Goal: Task Accomplishment & Management: Manage account settings

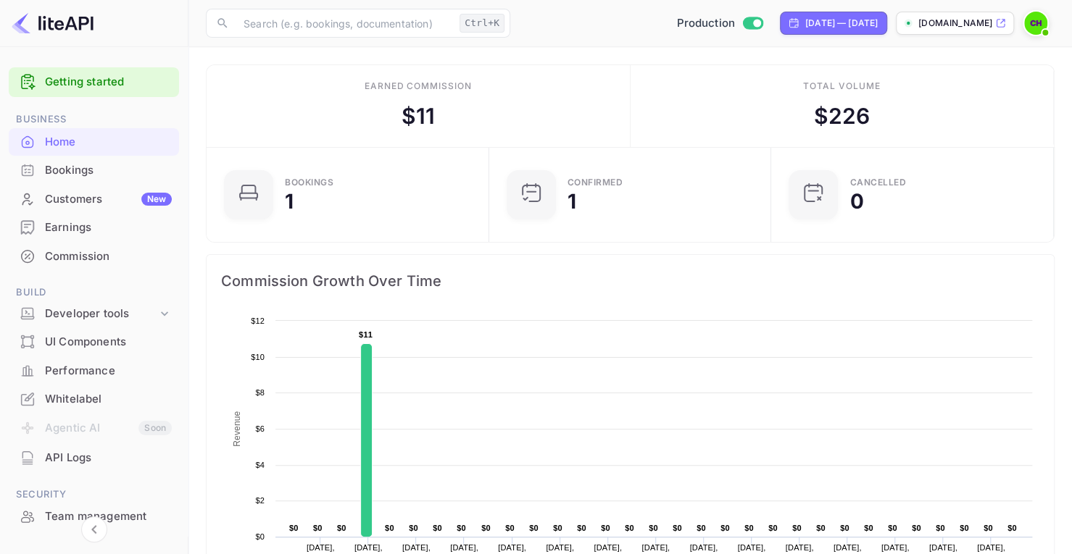
click at [61, 176] on div "Bookings" at bounding box center [108, 170] width 127 height 17
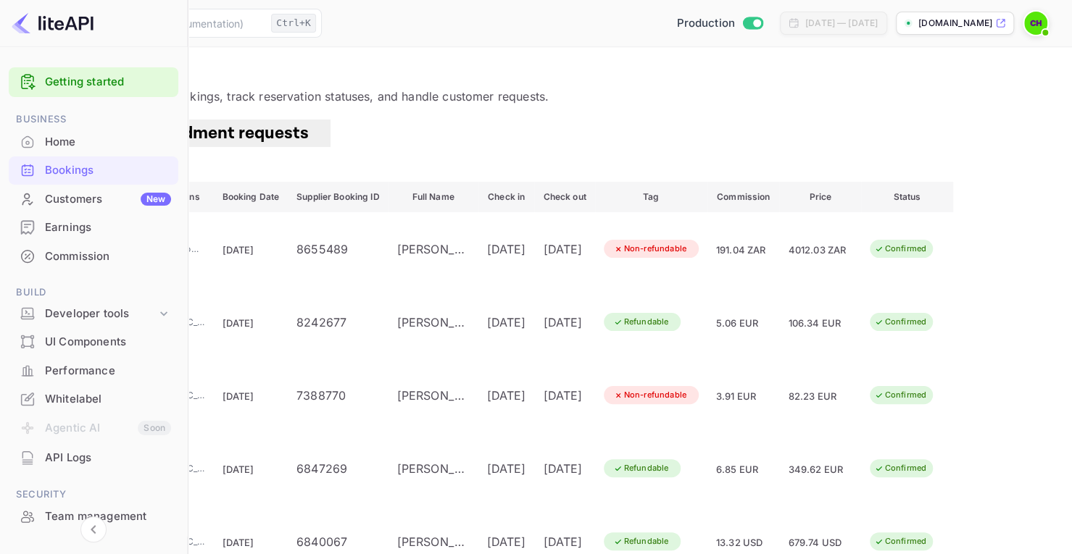
click at [1043, 20] on img at bounding box center [1035, 23] width 23 height 23
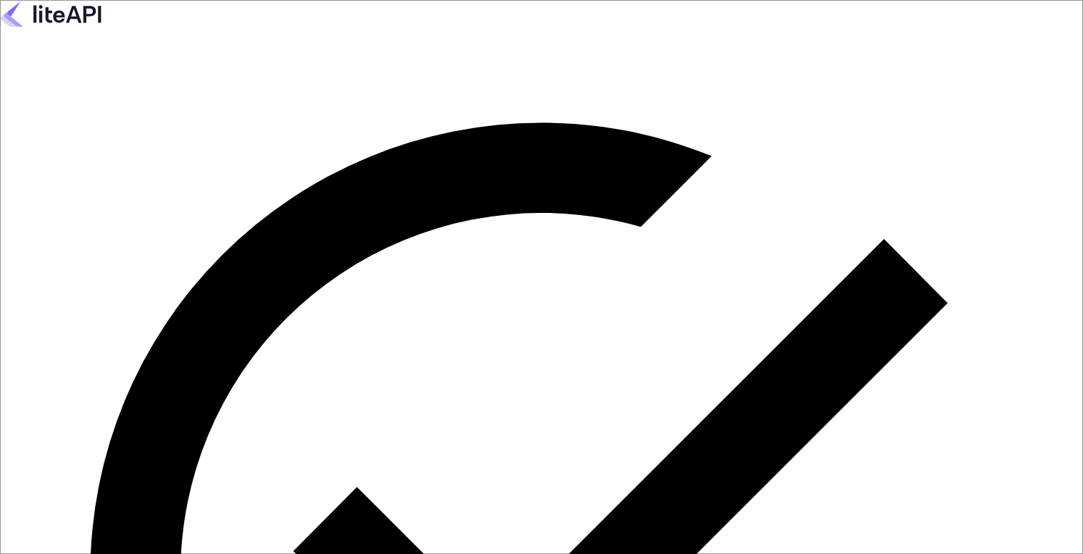
type input "[EMAIL_ADDRESS][DOMAIN_NAME]"
